Goal: Transaction & Acquisition: Purchase product/service

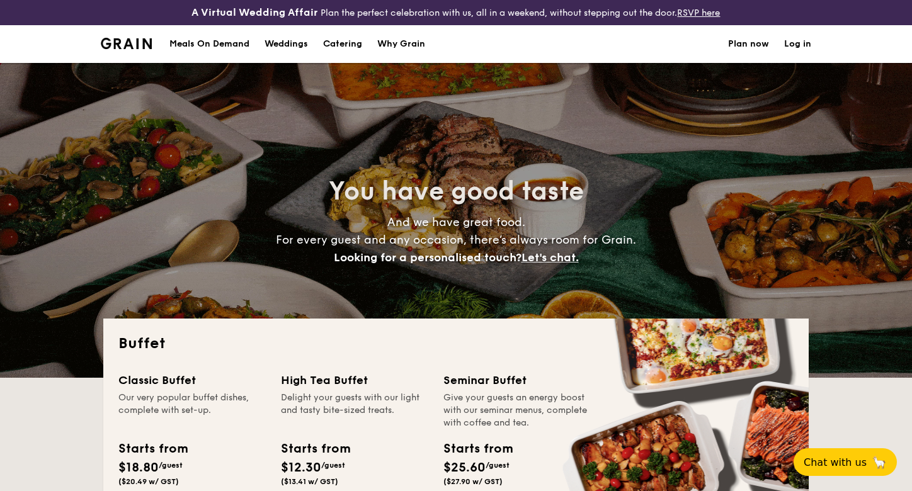
select select
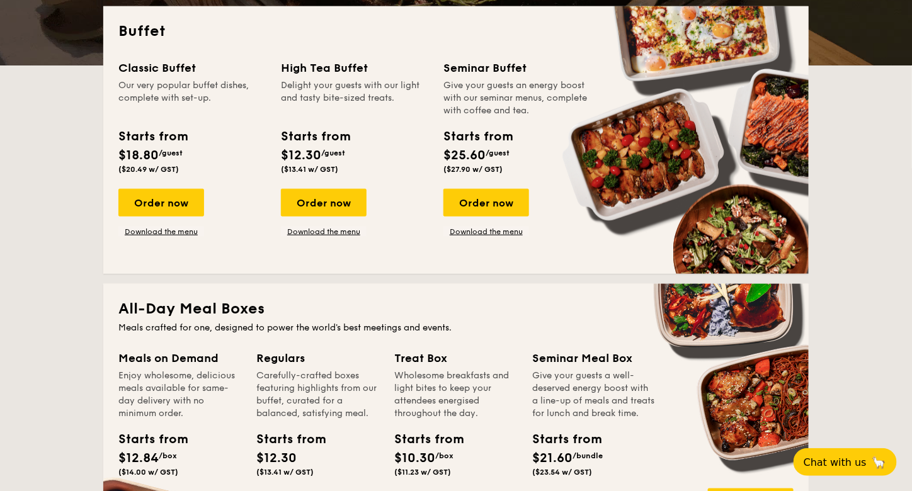
scroll to position [378, 0]
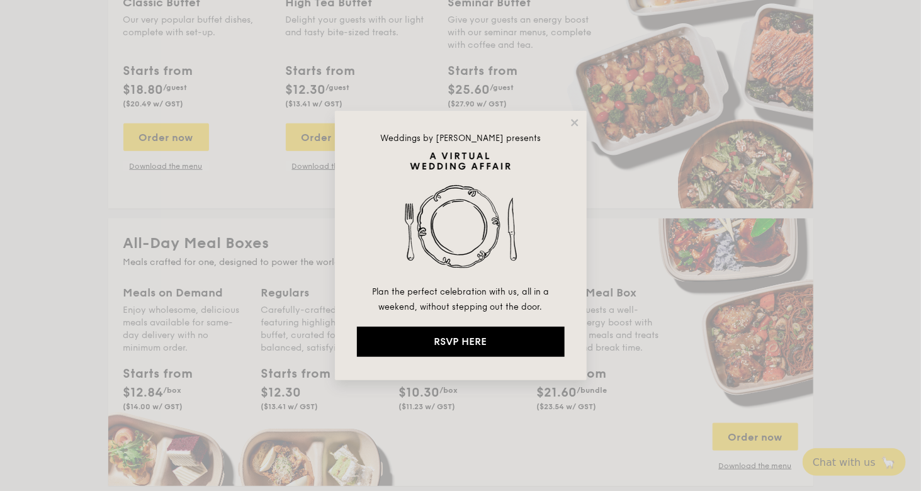
click at [576, 122] on icon at bounding box center [574, 122] width 7 height 7
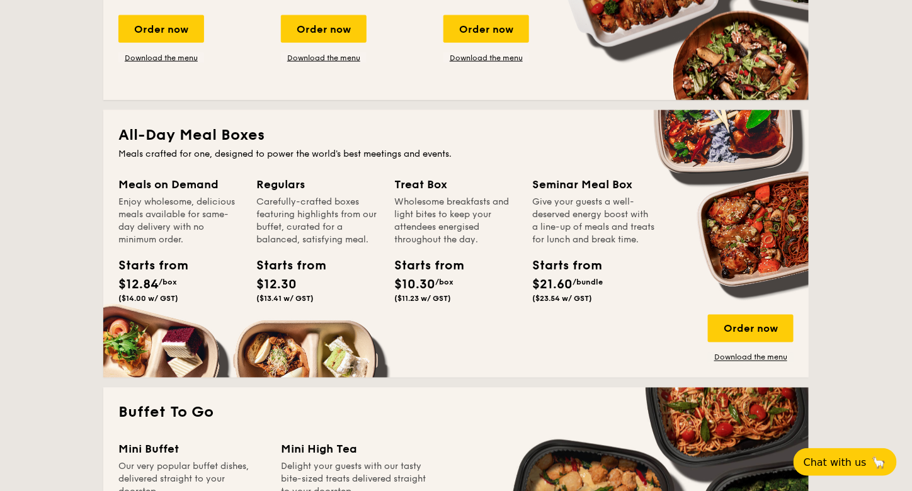
scroll to position [504, 0]
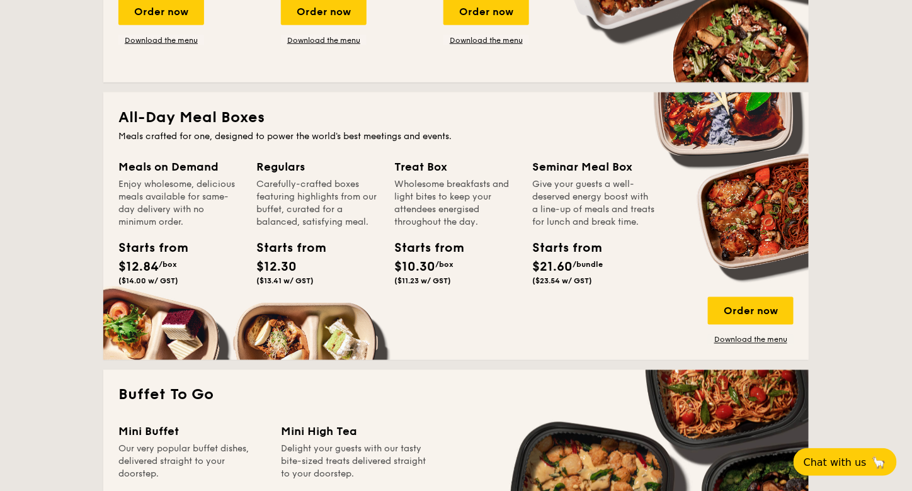
click at [741, 309] on div "Order now" at bounding box center [751, 311] width 86 height 28
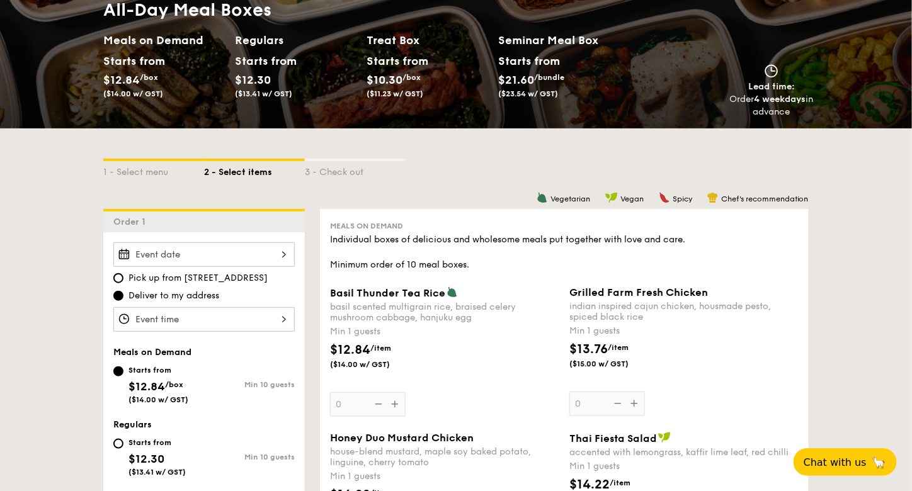
scroll to position [189, 0]
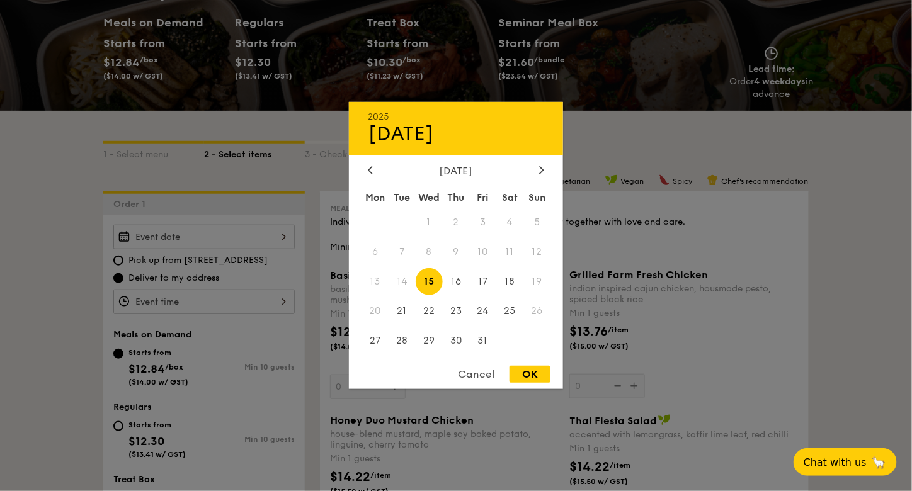
click at [241, 238] on div "2025 Oct [DATE] Tue Wed Thu Fri Sat Sun 1 2 3 4 5 6 7 8 9 10 11 12 13 14 15 16 …" at bounding box center [203, 237] width 181 height 25
click at [481, 310] on span "24" at bounding box center [482, 310] width 27 height 27
click at [517, 379] on div "OK" at bounding box center [529, 374] width 41 height 17
type input "[DATE]"
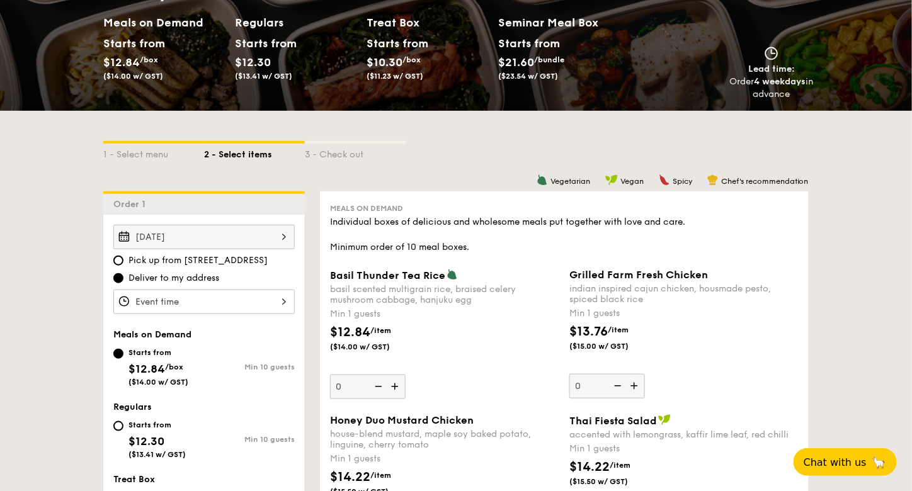
click at [160, 424] on div "Starts from" at bounding box center [156, 425] width 57 height 10
click at [123, 424] on input "Starts from $12.30 ($13.41 w/ GST) Min 10 guests" at bounding box center [118, 426] width 10 height 10
radio input "true"
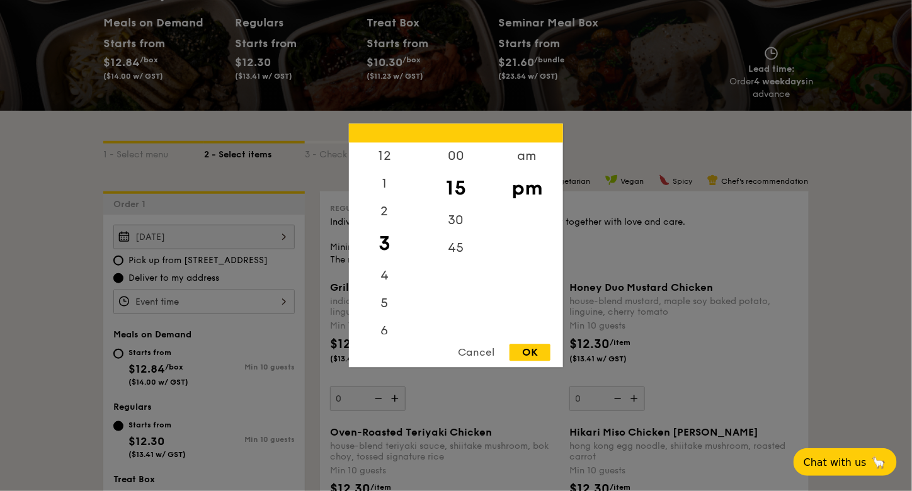
click at [219, 305] on div "12 1 2 3 4 5 6 7 8 9 10 11 00 15 30 45 am pm Cancel OK" at bounding box center [203, 302] width 181 height 25
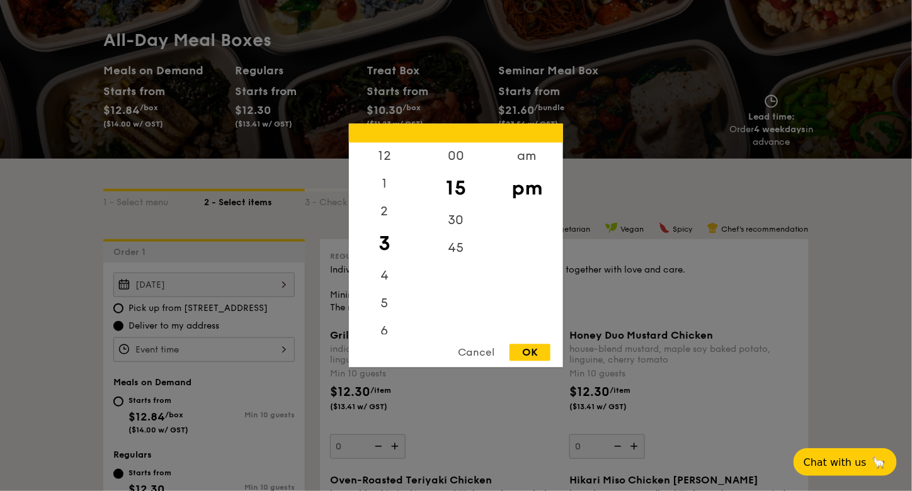
scroll to position [126, 0]
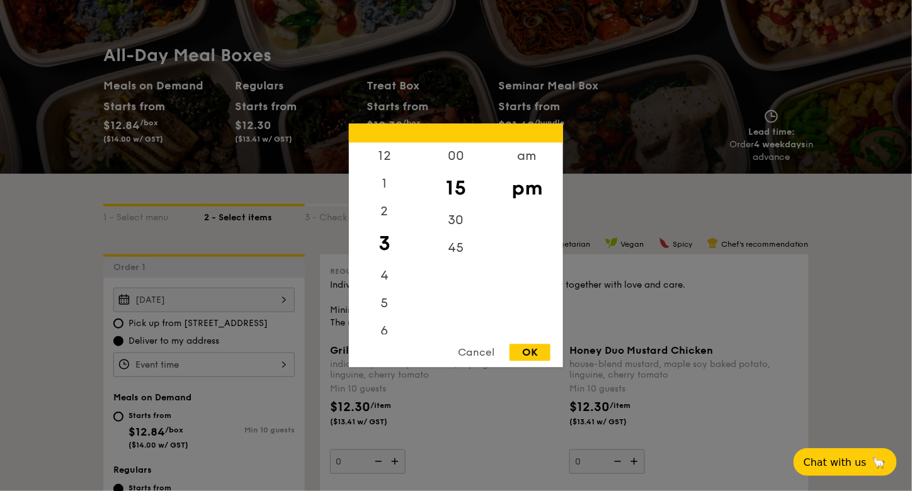
click at [525, 159] on div "am" at bounding box center [526, 157] width 71 height 28
click at [390, 329] on div "11" at bounding box center [384, 322] width 71 height 28
click at [464, 222] on div "30" at bounding box center [455, 221] width 71 height 28
click at [539, 352] on div "OK" at bounding box center [529, 352] width 41 height 17
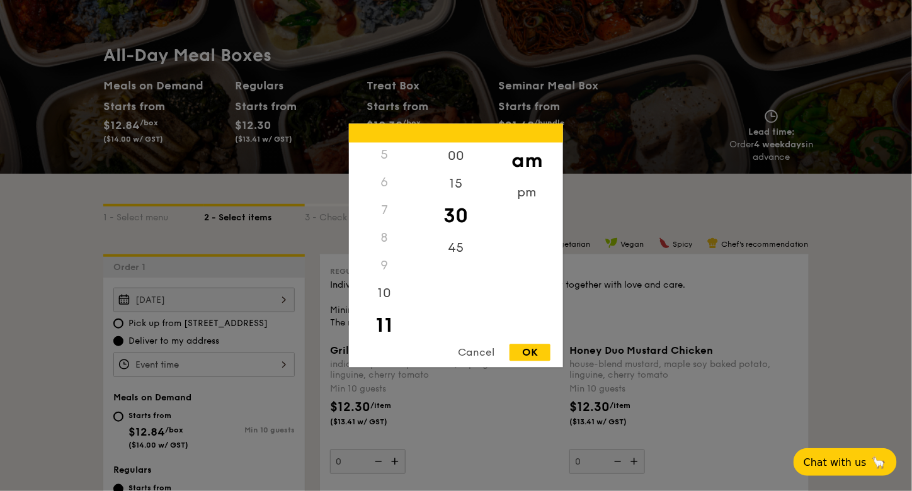
type input "11:30AM"
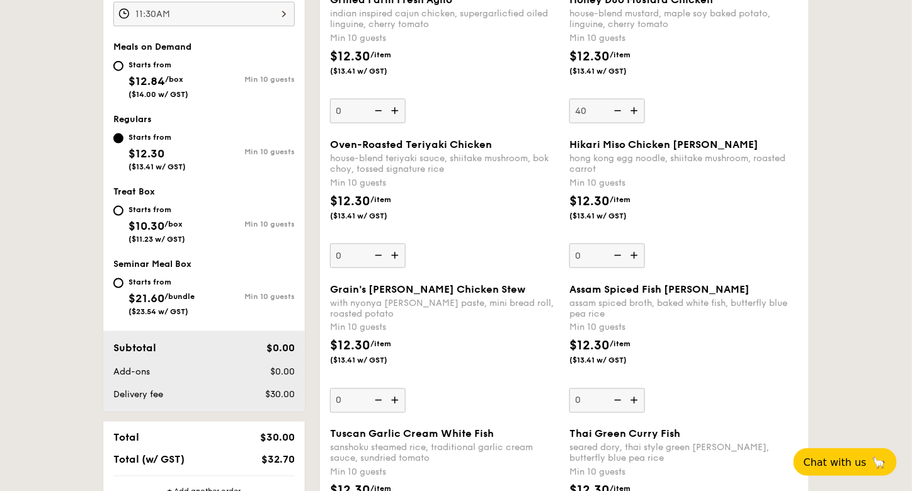
scroll to position [504, 0]
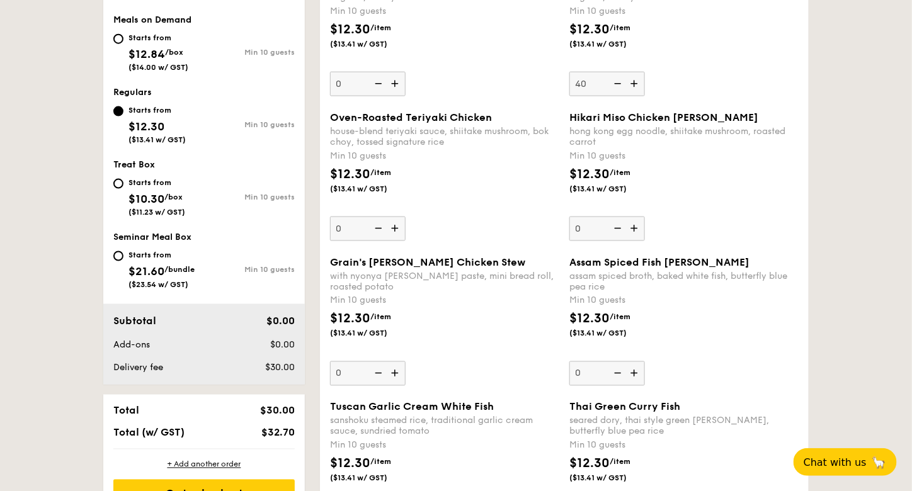
type input "40"
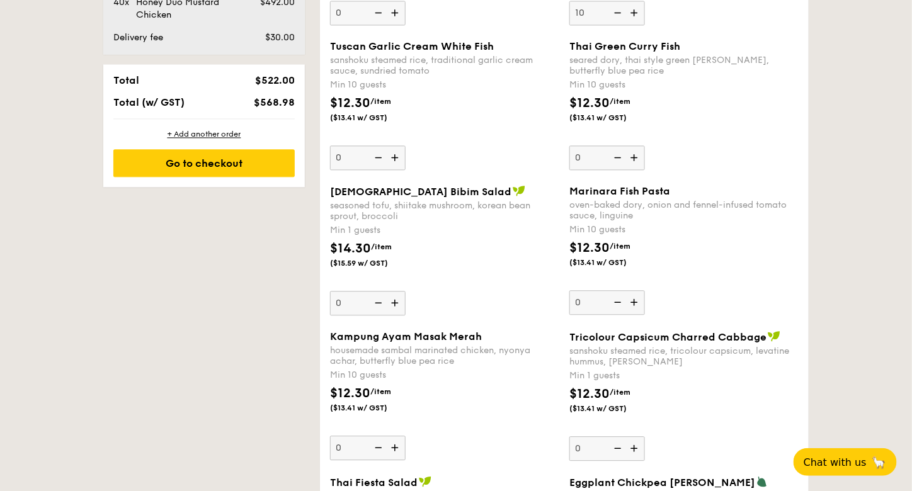
scroll to position [944, 0]
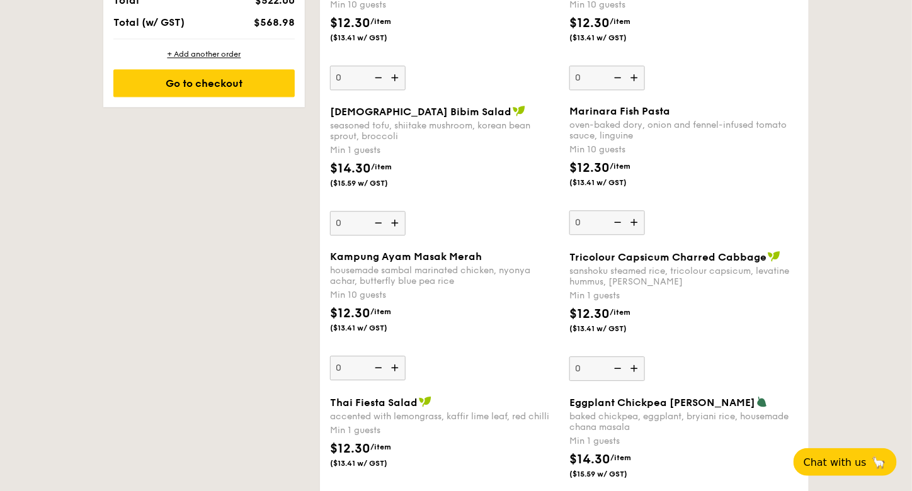
type input "10"
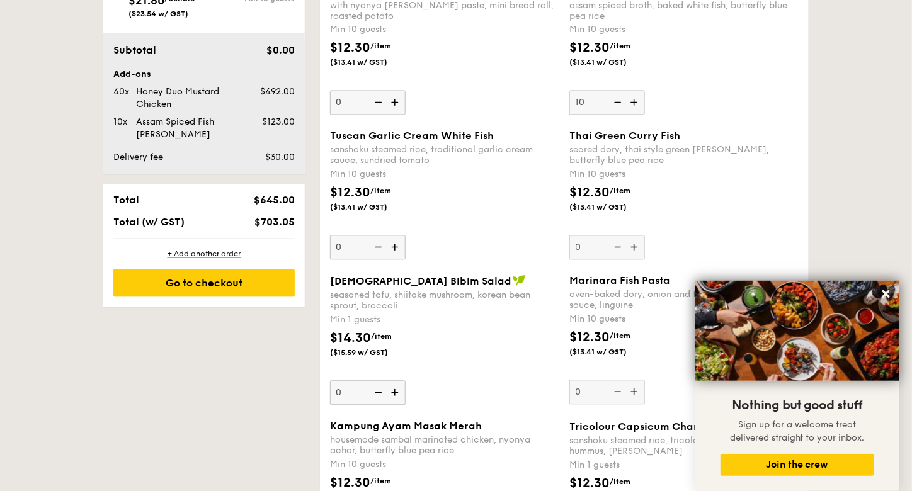
scroll to position [849, 0]
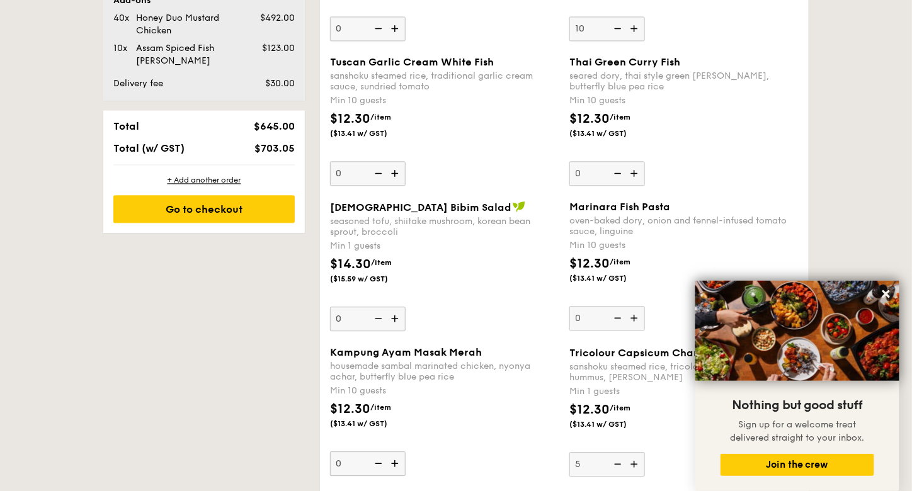
type input "5"
click at [892, 289] on button at bounding box center [886, 294] width 20 height 20
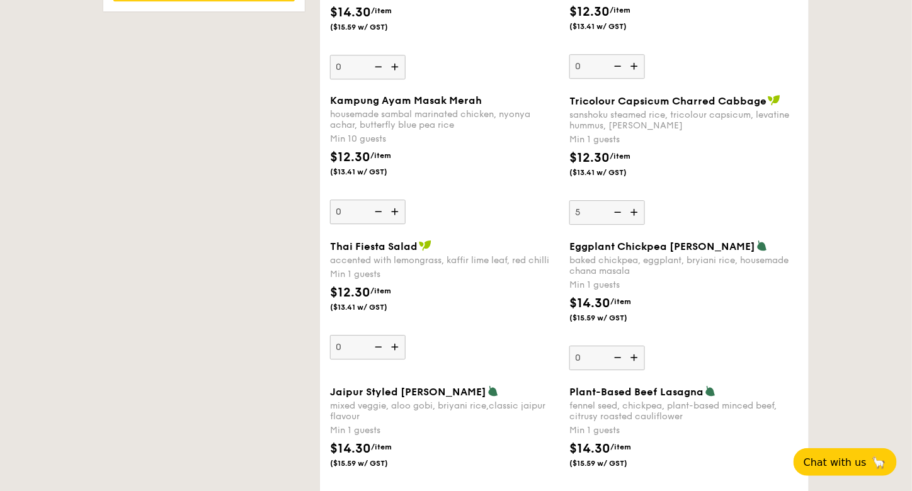
scroll to position [1289, 0]
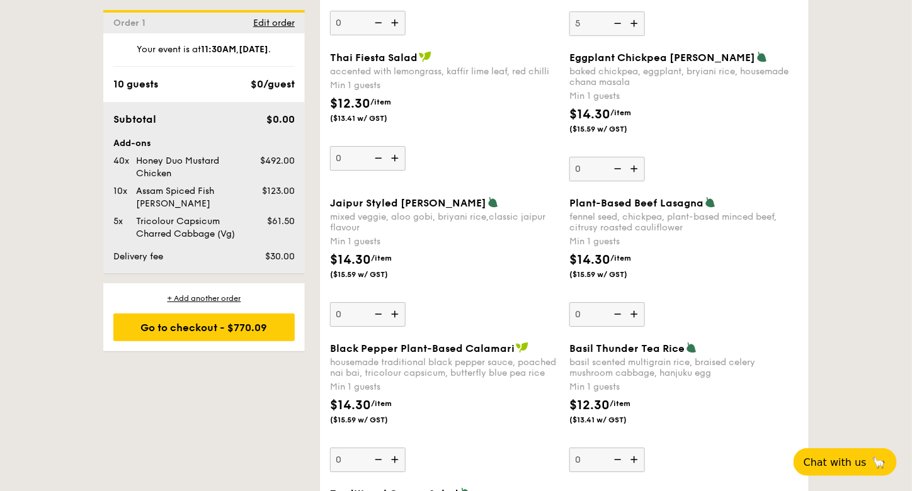
click at [252, 323] on div "Go to checkout - $770.09" at bounding box center [203, 328] width 181 height 28
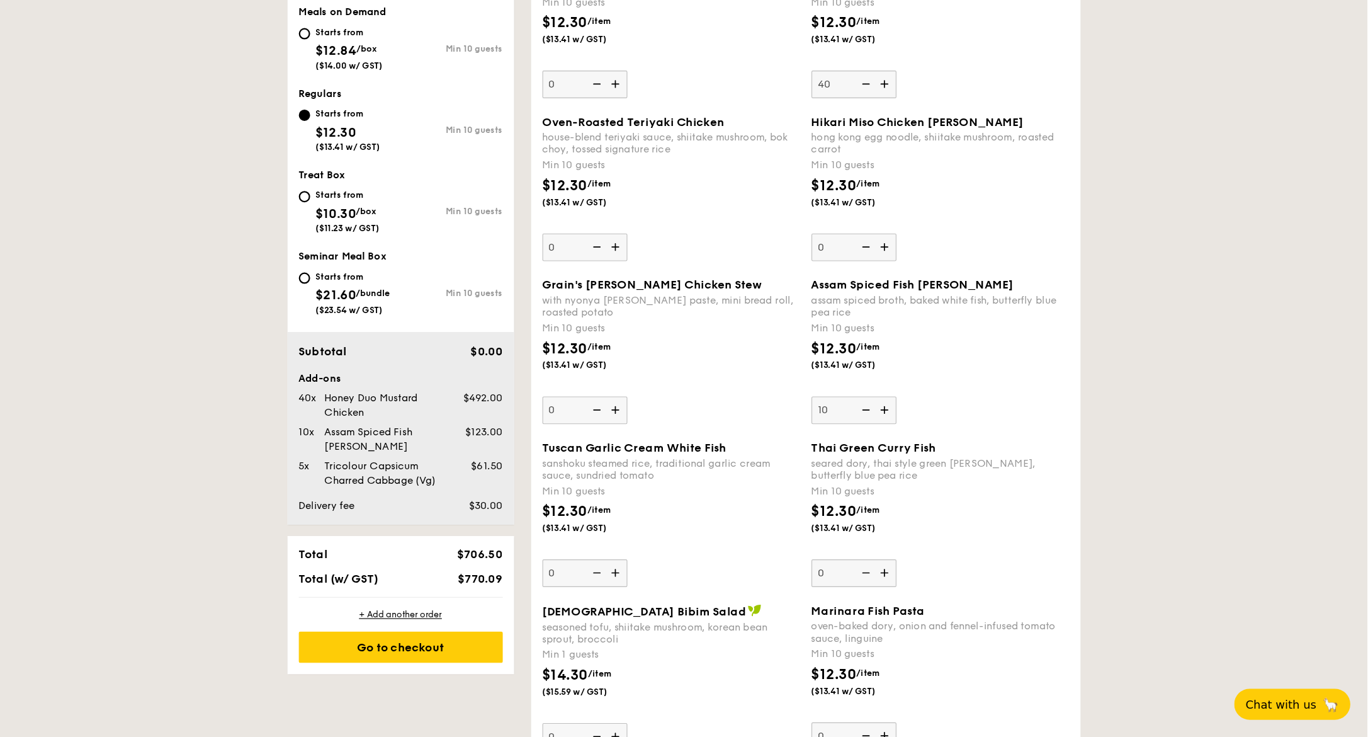
scroll to position [513, 0]
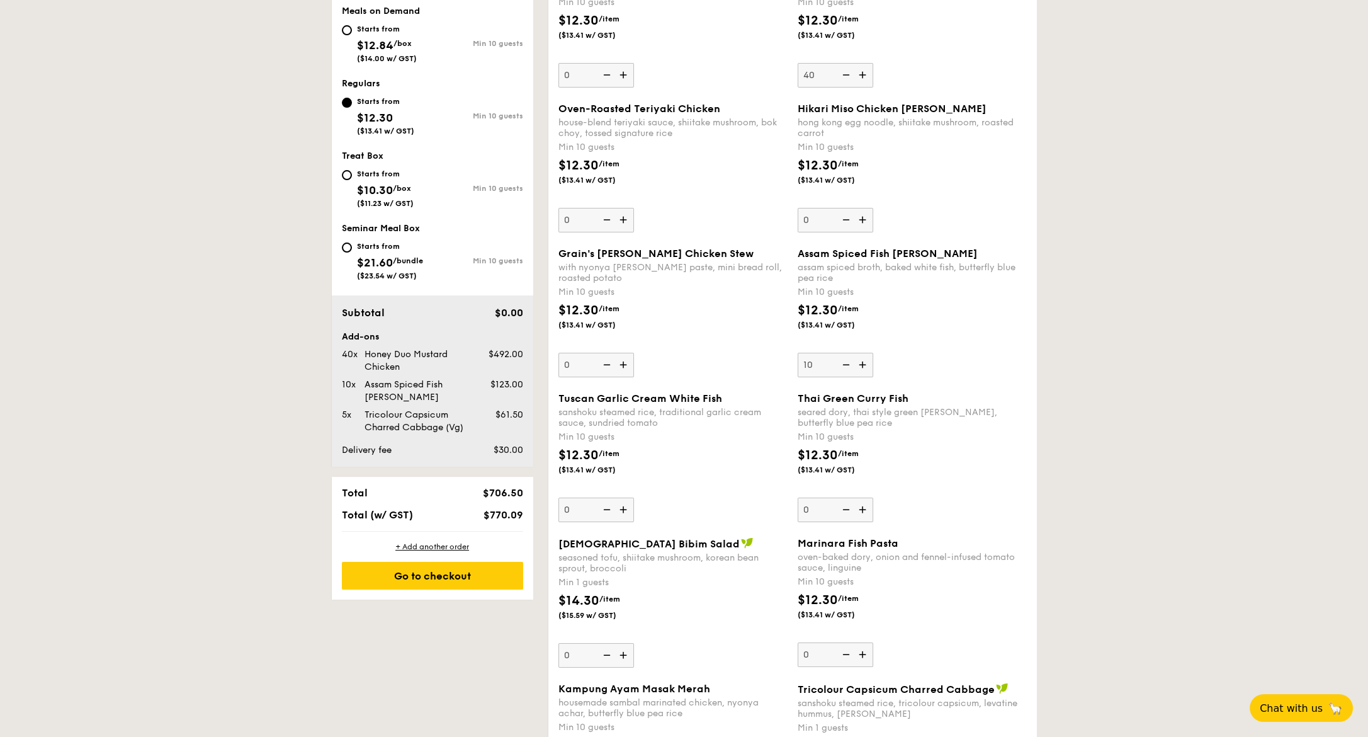
drag, startPoint x: 898, startPoint y: 1, endPoint x: 184, endPoint y: 241, distance: 753.0
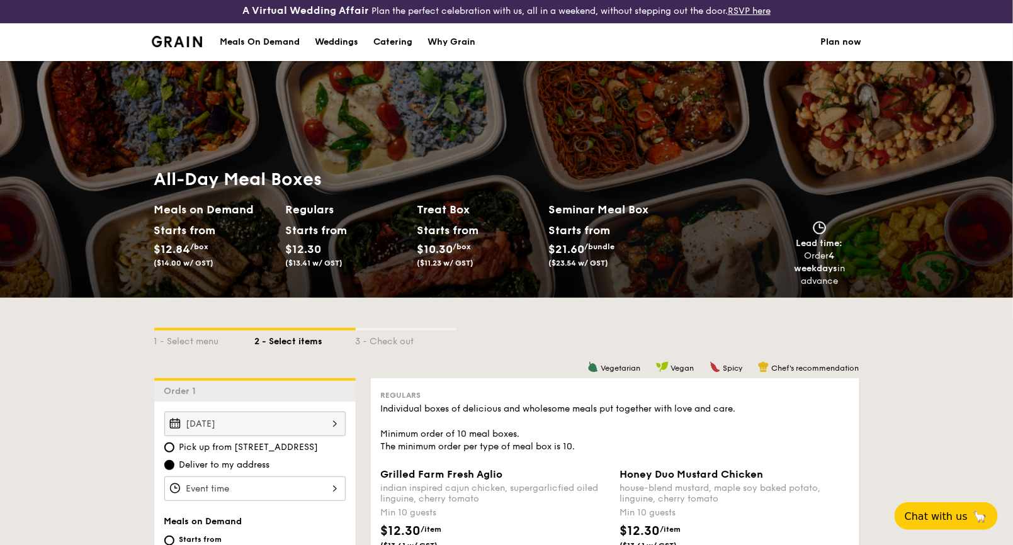
scroll to position [0, 0]
